Goal: Task Accomplishment & Management: Use online tool/utility

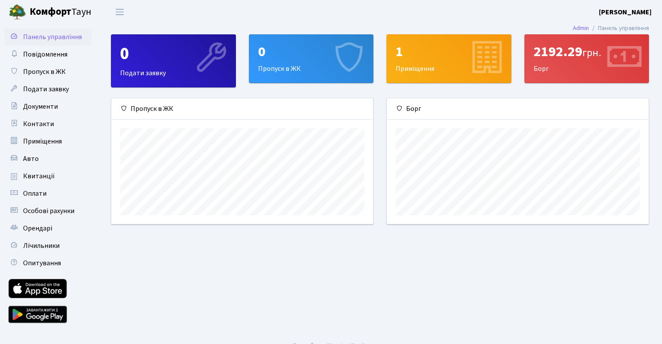
scroll to position [126, 262]
click at [561, 51] on div "2192.29 грн." at bounding box center [586, 52] width 107 height 17
click at [35, 174] on span "Квитанції" at bounding box center [39, 176] width 32 height 10
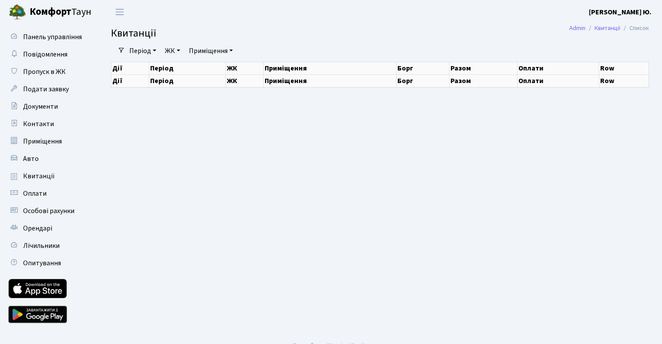
select select "25"
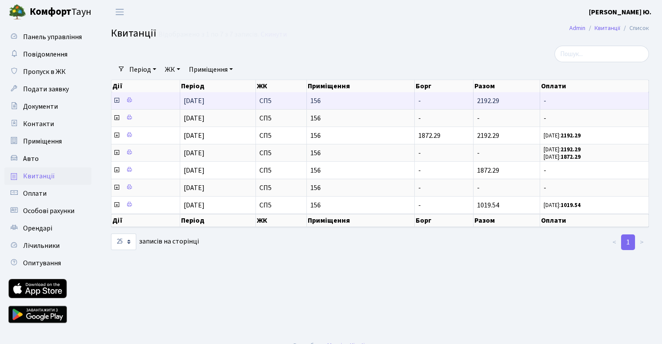
click at [117, 100] on icon at bounding box center [116, 100] width 7 height 7
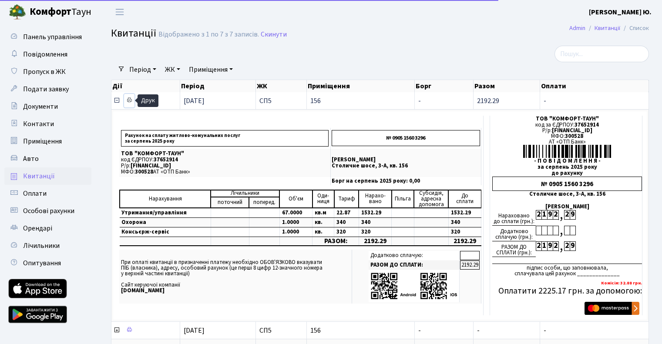
click at [132, 99] on icon at bounding box center [129, 100] width 6 height 6
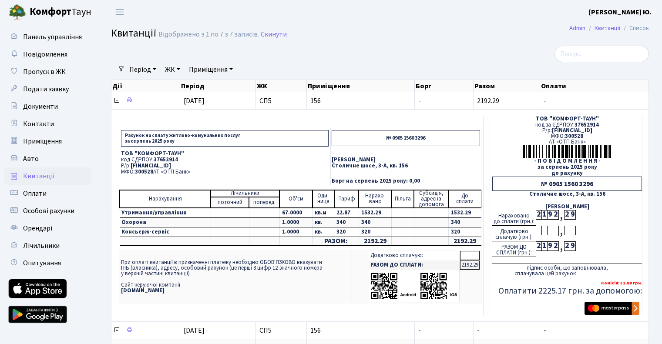
click at [171, 165] on span "UA063005280000026000000026495" at bounding box center [151, 166] width 40 height 8
copy span "UA063005280000026000000026495"
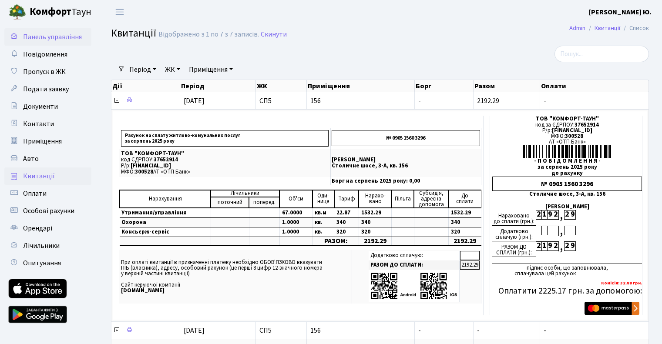
click at [42, 36] on span "Панель управління" at bounding box center [52, 37] width 59 height 10
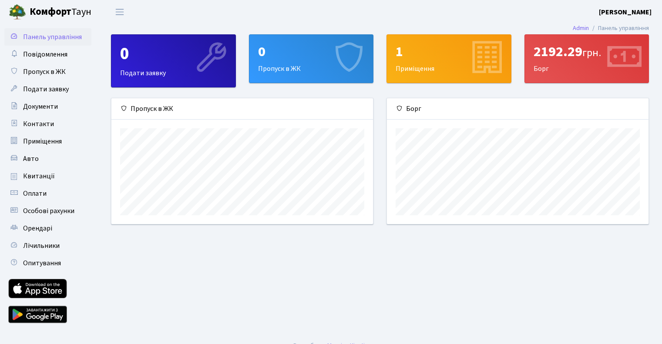
scroll to position [126, 262]
